Goal: Navigation & Orientation: Find specific page/section

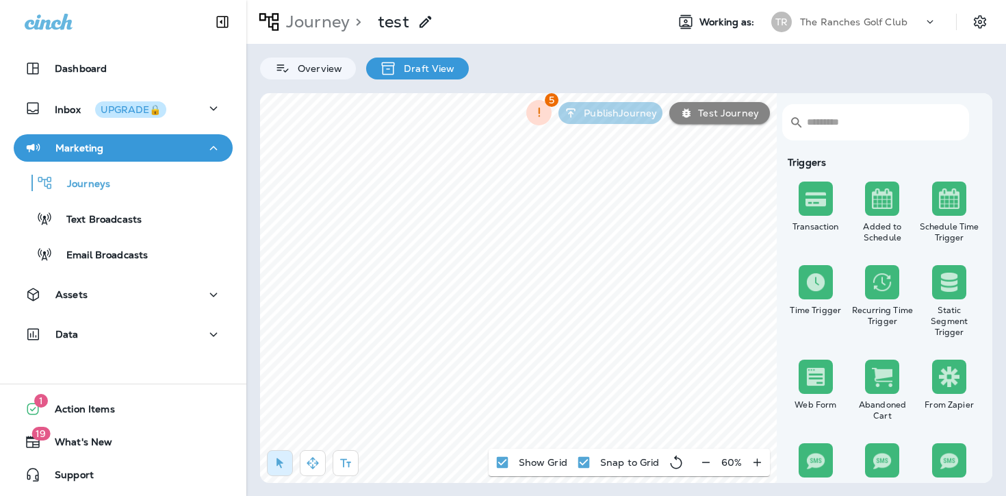
select select "*****"
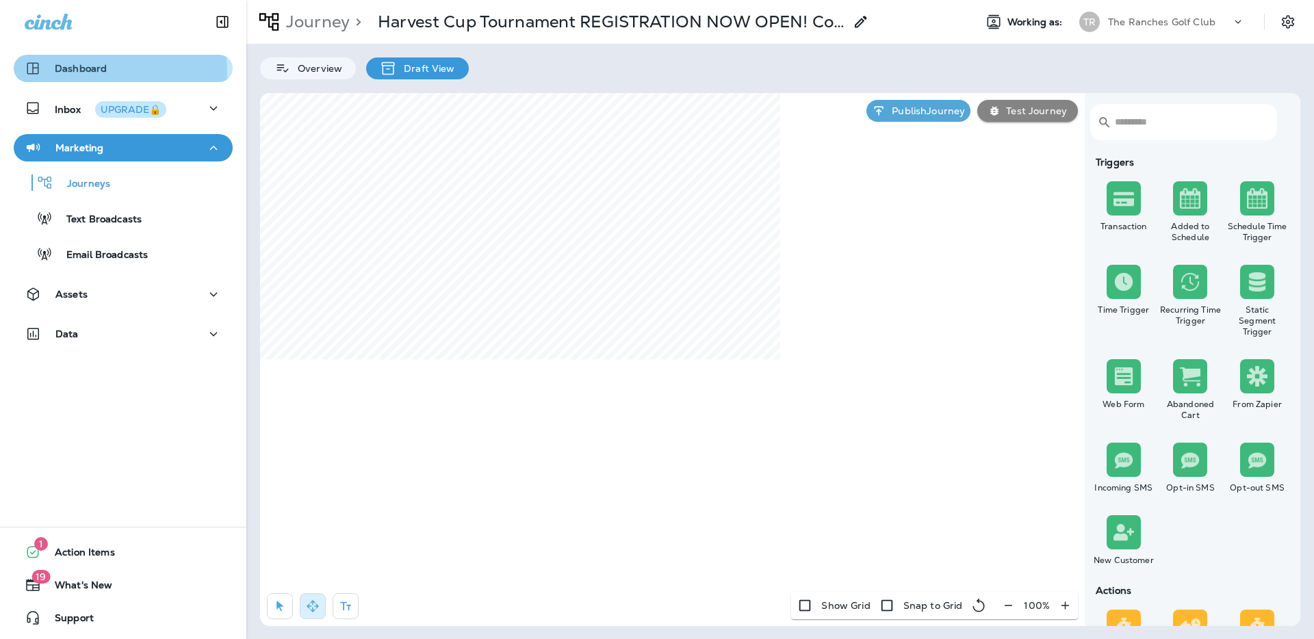
click at [77, 73] on p "Dashboard" at bounding box center [81, 68] width 52 height 11
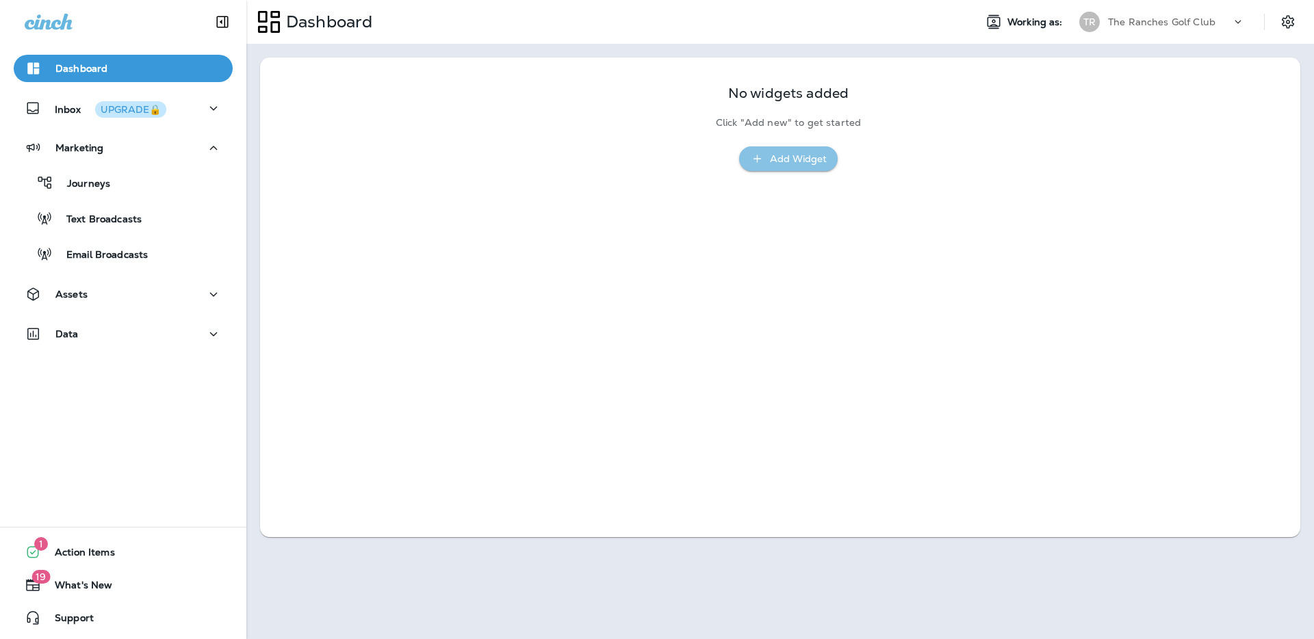
click at [777, 162] on div "Add Widget" at bounding box center [798, 159] width 57 height 17
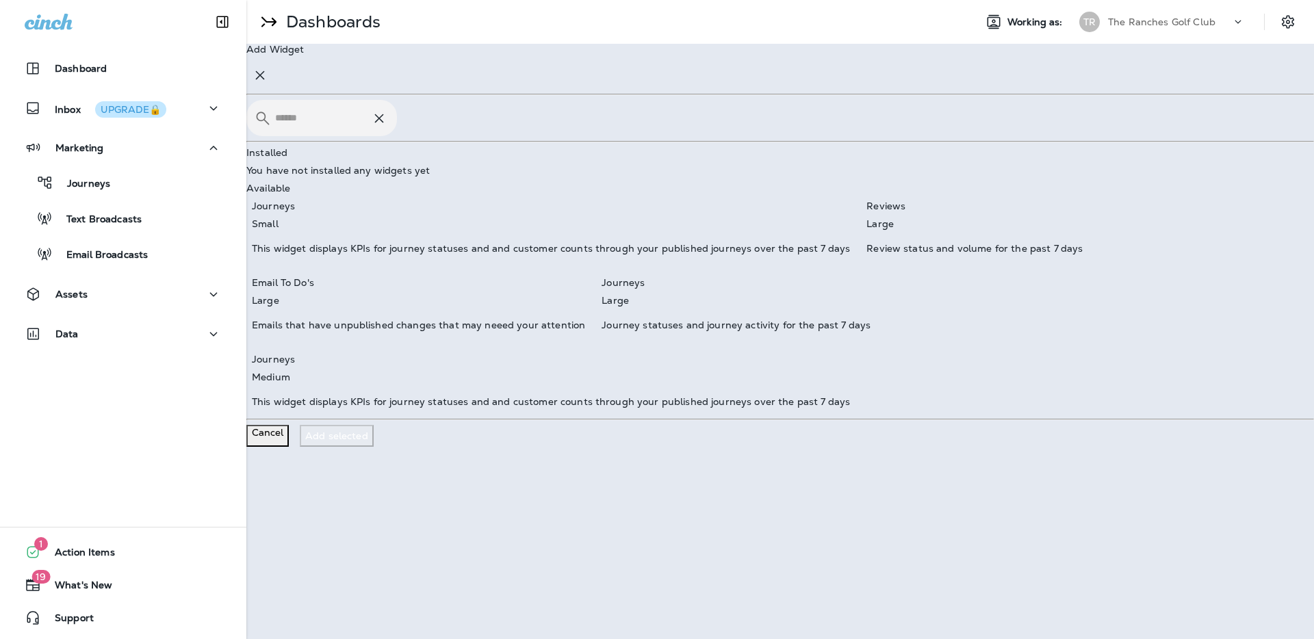
click at [387, 127] on icon at bounding box center [379, 118] width 16 height 16
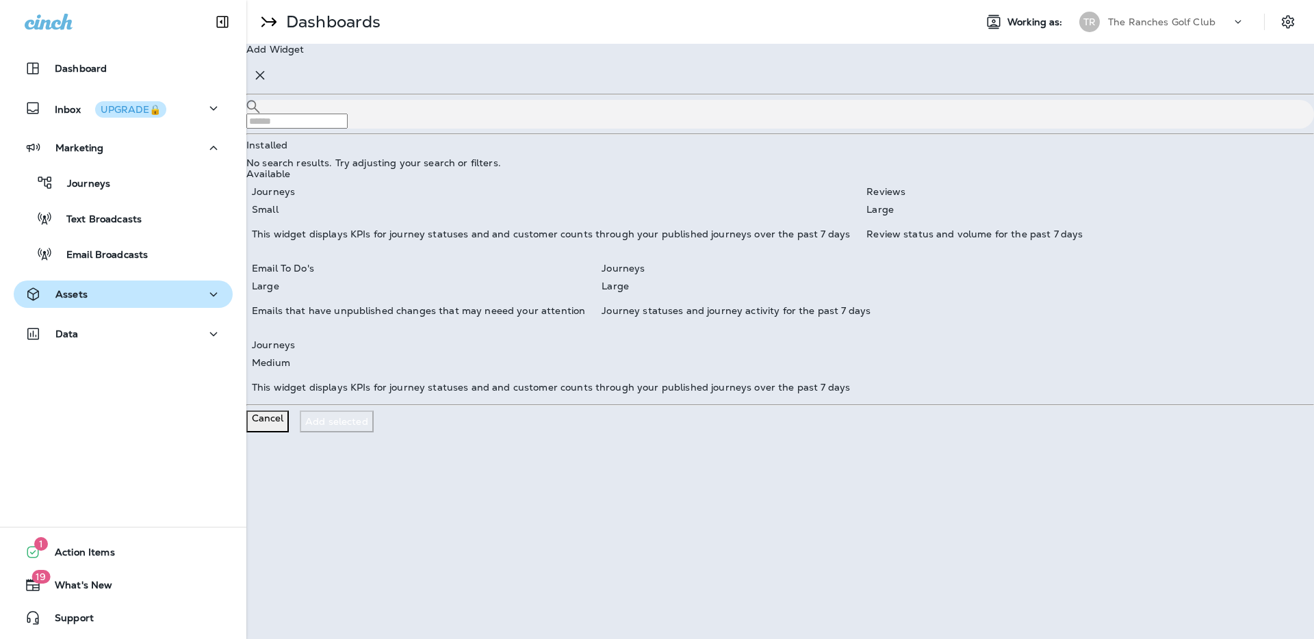
click at [105, 299] on div "Assets" at bounding box center [123, 294] width 197 height 17
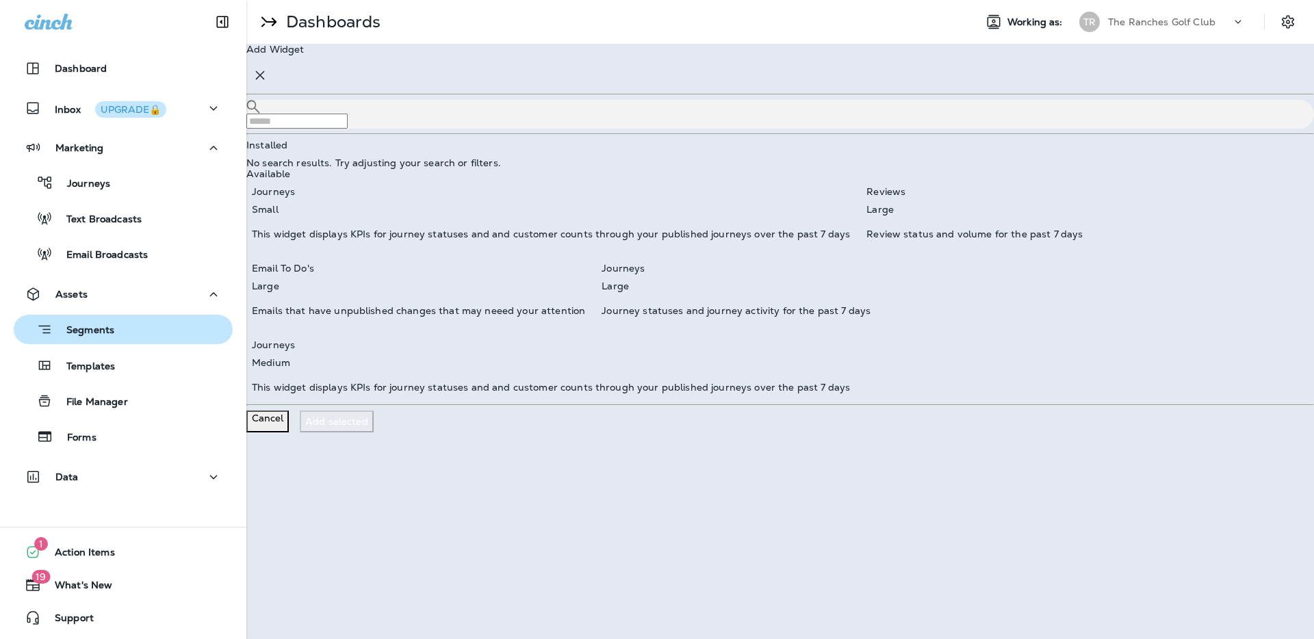
click at [90, 332] on p "Segments" at bounding box center [84, 331] width 62 height 14
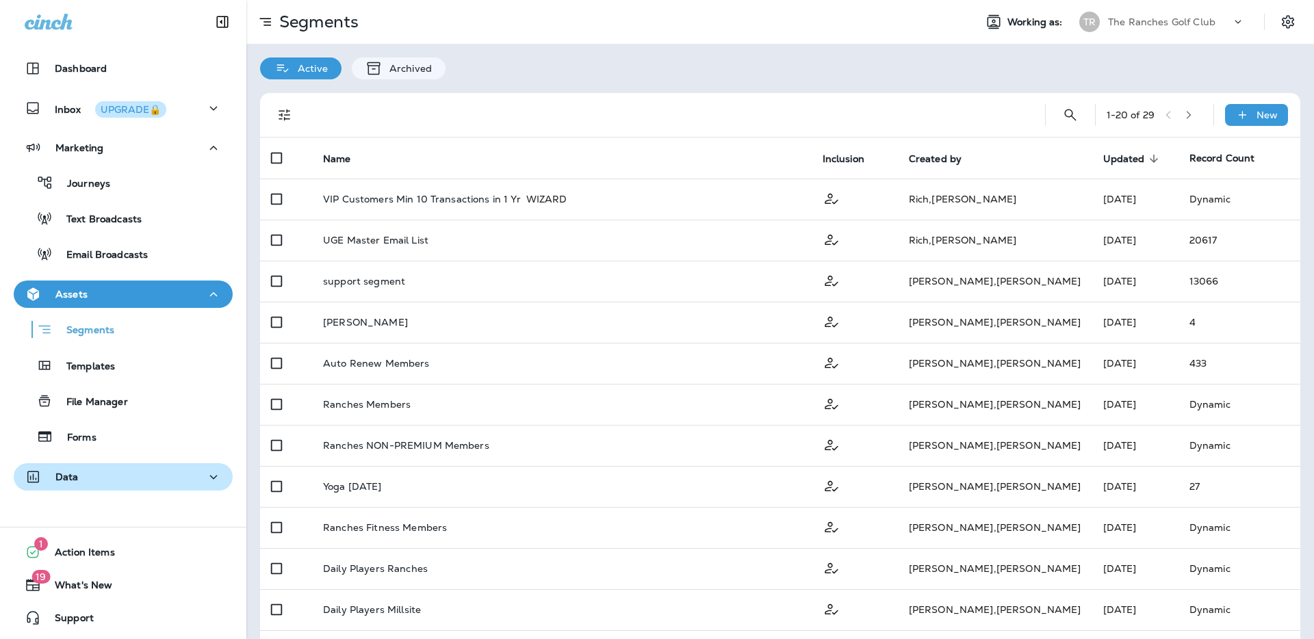
click at [118, 476] on div "Data" at bounding box center [123, 477] width 197 height 17
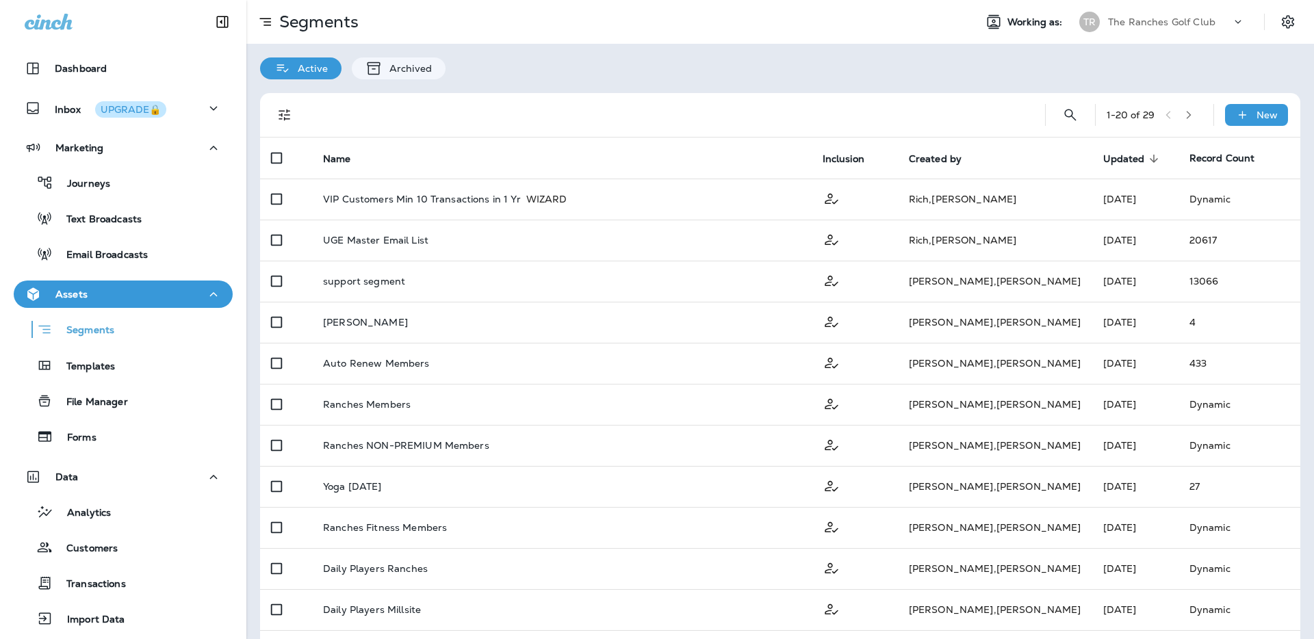
click at [97, 526] on div "Analytics Customers Transactions Import Data" at bounding box center [123, 562] width 219 height 142
click at [97, 522] on button "Analytics" at bounding box center [123, 512] width 219 height 29
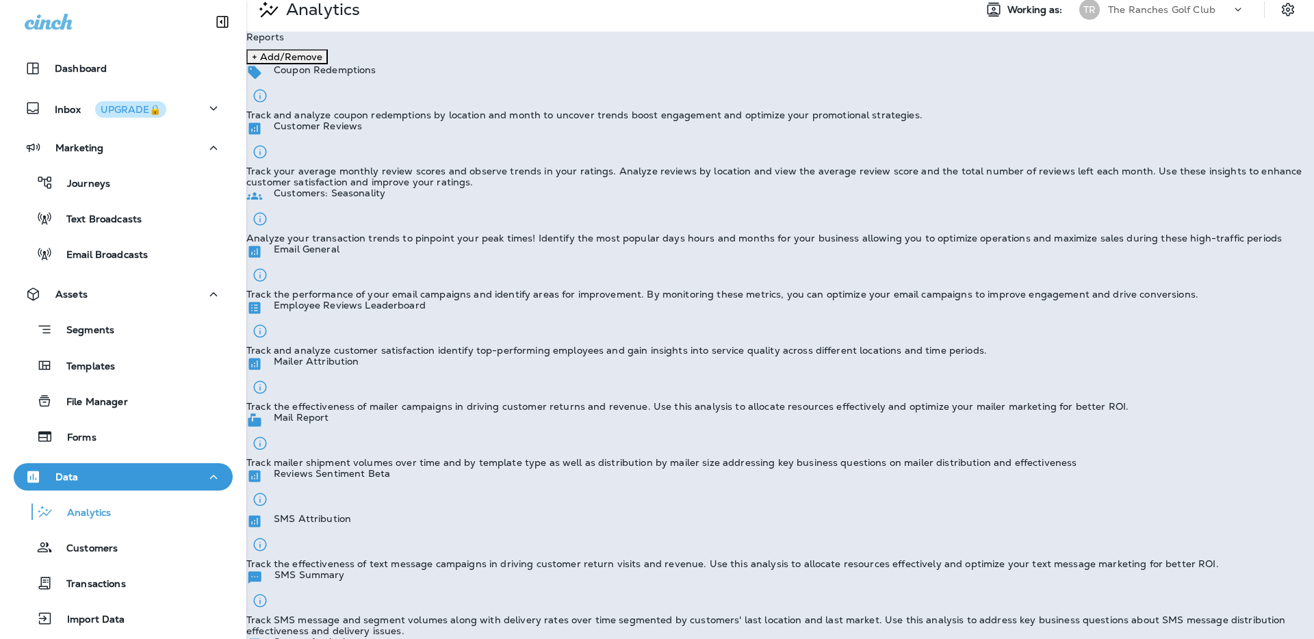
scroll to position [15, 0]
click at [1016, 286] on p "Track the performance of your email campaigns and identify areas for improvemen…" at bounding box center [722, 291] width 952 height 11
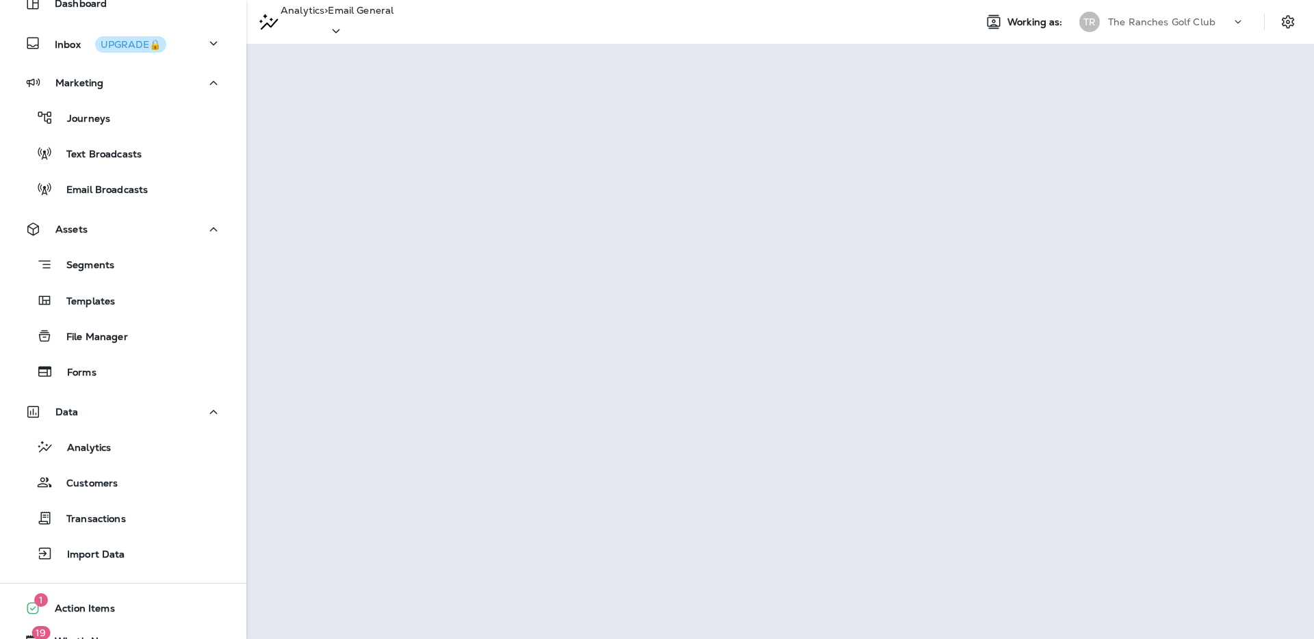
scroll to position [66, 0]
